Goal: Book appointment/travel/reservation

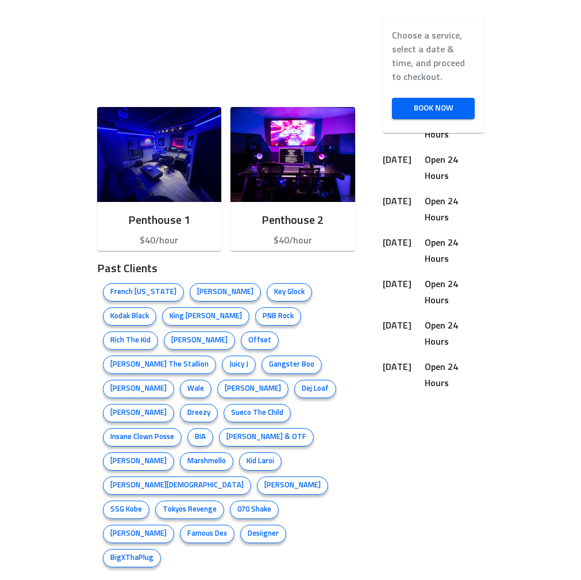
scroll to position [337, 0]
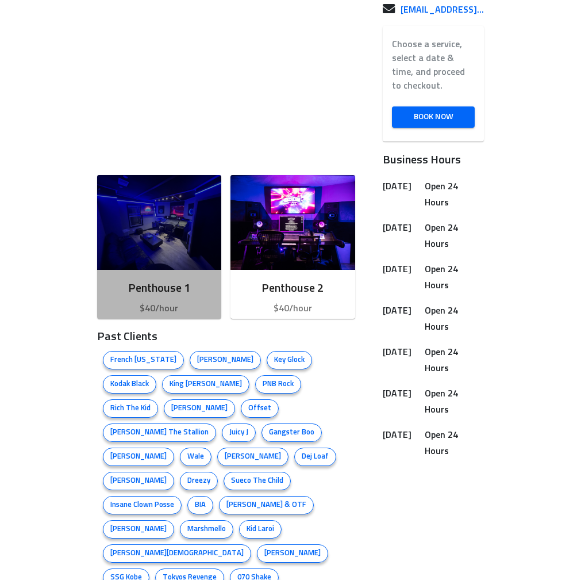
click at [187, 268] on img "button" at bounding box center [159, 222] width 125 height 95
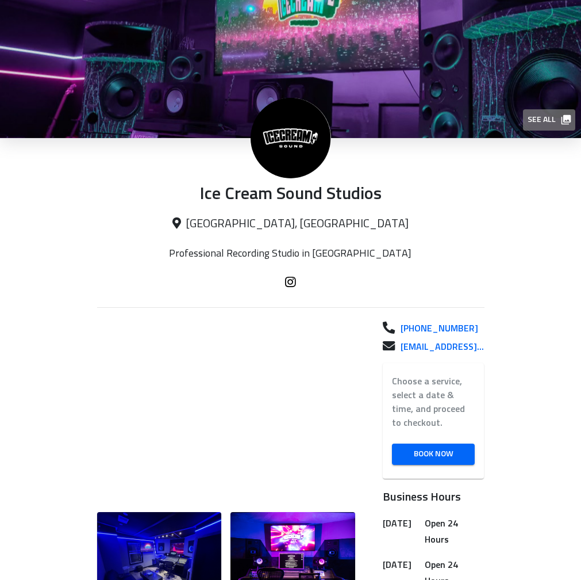
click at [554, 119] on span "See all" at bounding box center [549, 120] width 42 height 14
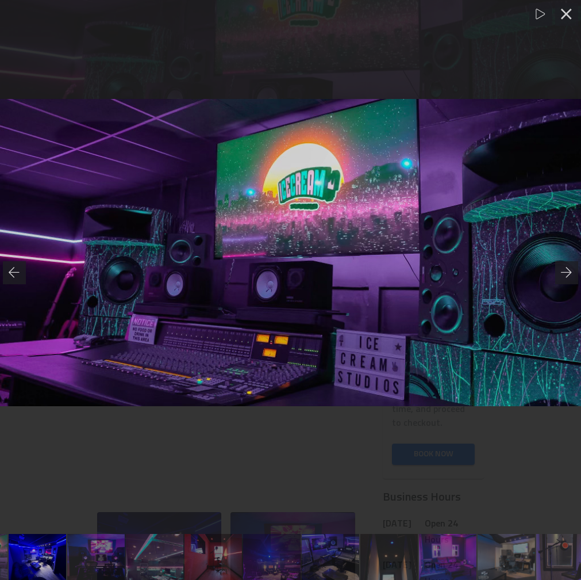
scroll to position [0, 59]
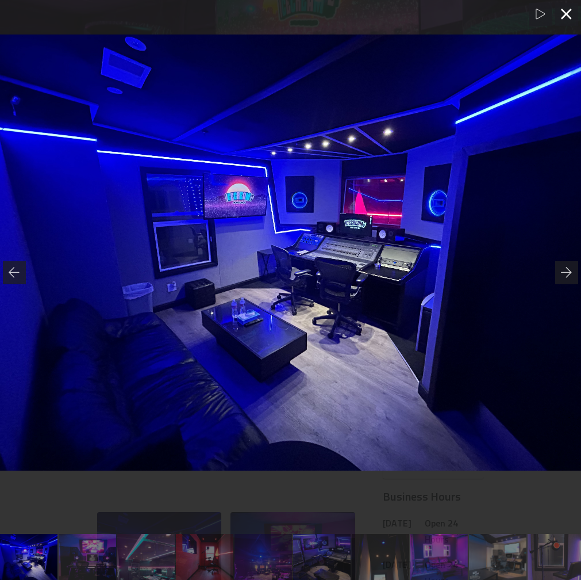
click at [573, 11] on div at bounding box center [566, 14] width 23 height 23
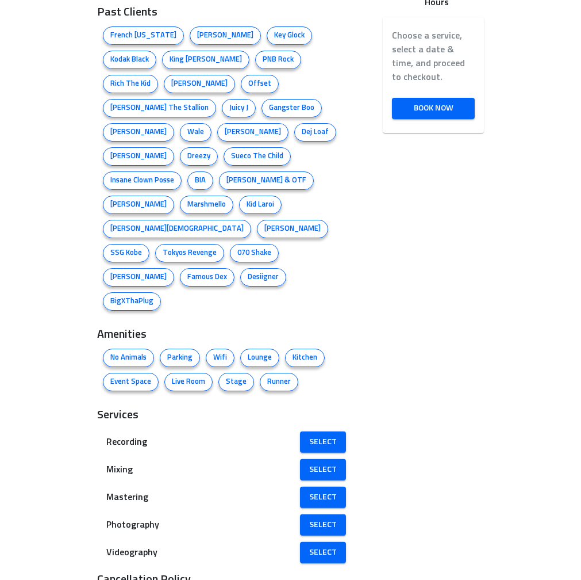
scroll to position [0, 0]
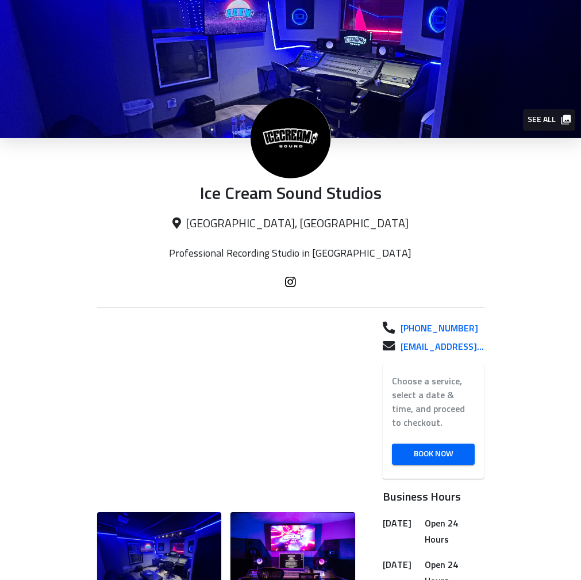
click at [306, 189] on p "Ice Cream Sound Studios" at bounding box center [291, 194] width 388 height 21
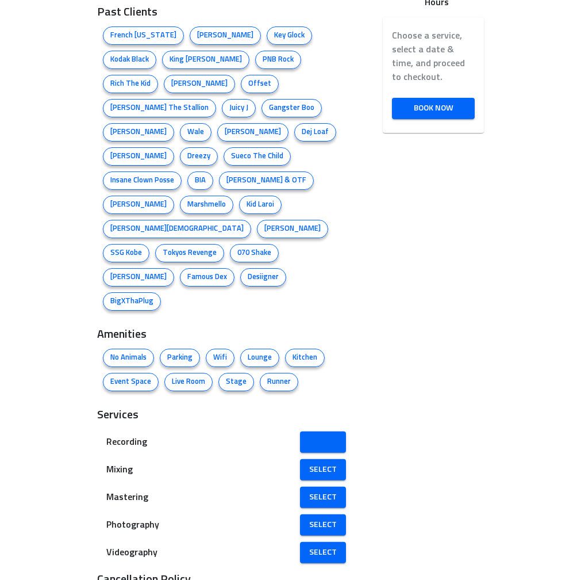
click at [321, 431] on link "Select" at bounding box center [323, 441] width 46 height 21
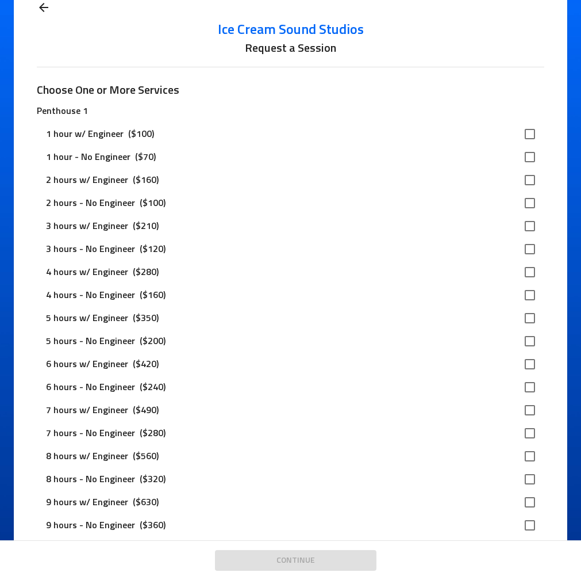
scroll to position [41, 0]
